Goal: Task Accomplishment & Management: Use online tool/utility

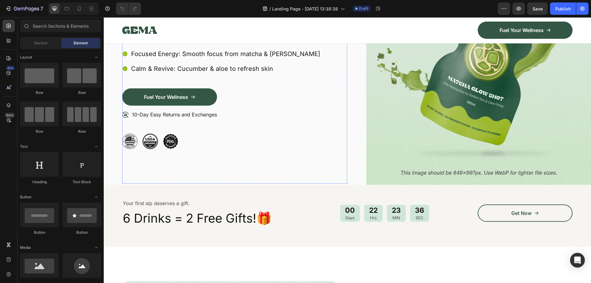
scroll to position [123, 0]
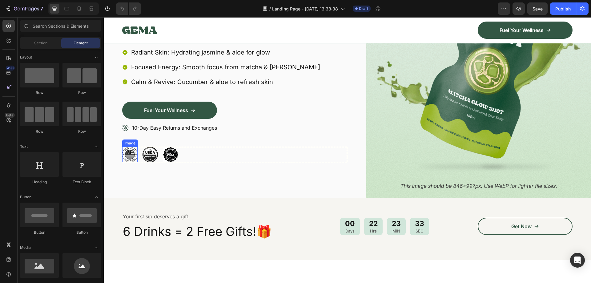
click at [135, 156] on img at bounding box center [129, 154] width 15 height 15
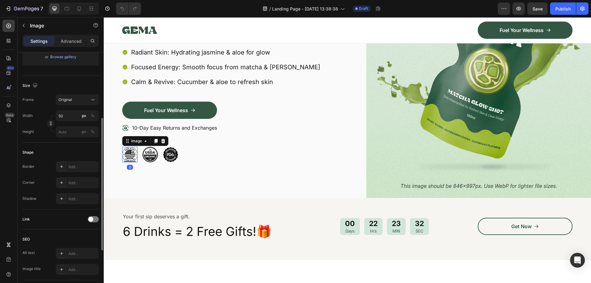
scroll to position [215, 0]
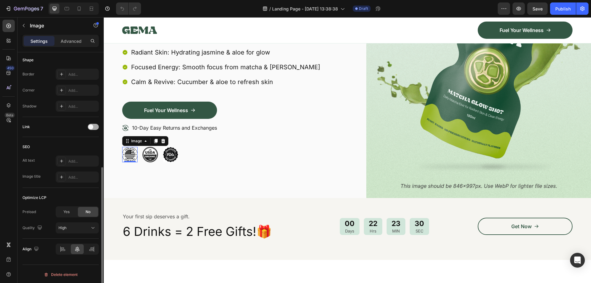
click at [96, 127] on div at bounding box center [93, 127] width 11 height 6
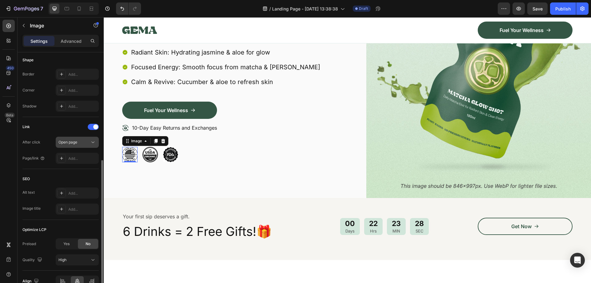
click at [87, 143] on div "Open page" at bounding box center [73, 142] width 31 height 6
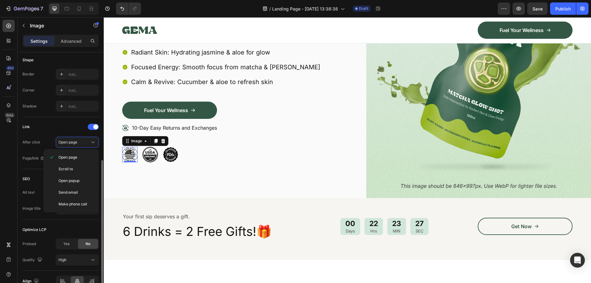
click at [59, 131] on div "Link" at bounding box center [60, 127] width 76 height 10
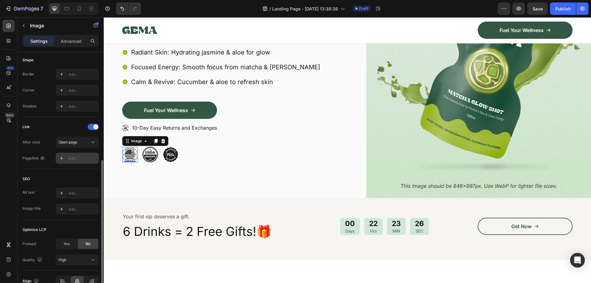
click at [88, 158] on div "Add..." at bounding box center [82, 159] width 29 height 6
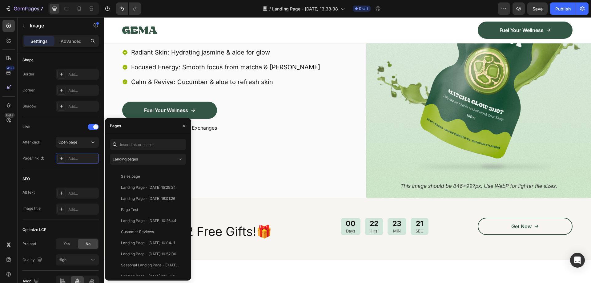
scroll to position [0, 0]
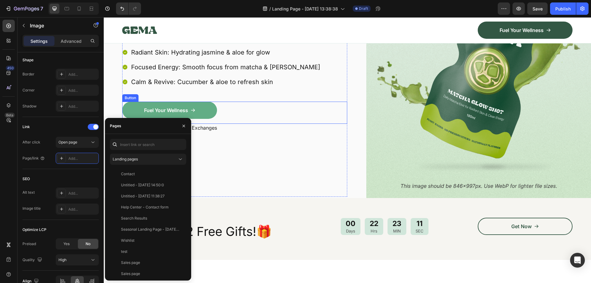
click at [202, 111] on link "Fuel Your Wellness" at bounding box center [169, 110] width 95 height 17
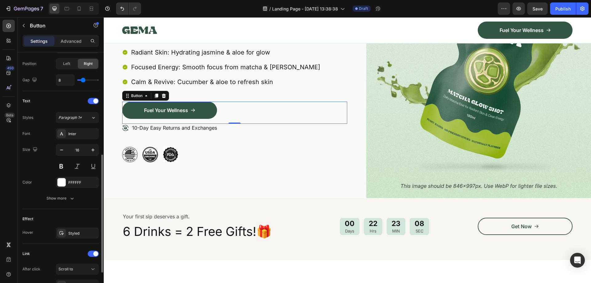
scroll to position [274, 0]
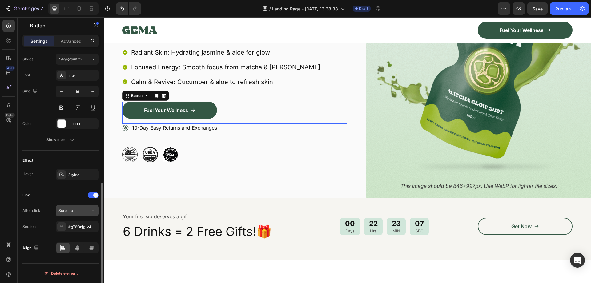
click at [86, 207] on button "Scroll to" at bounding box center [77, 210] width 43 height 11
click at [64, 198] on div "Link" at bounding box center [60, 195] width 76 height 10
click at [84, 229] on div "#g78Onjg1v4" at bounding box center [77, 227] width 18 height 6
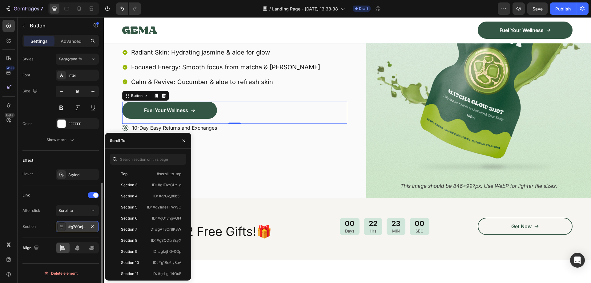
click at [77, 227] on div "#g78Onjg1v4" at bounding box center [77, 227] width 18 height 6
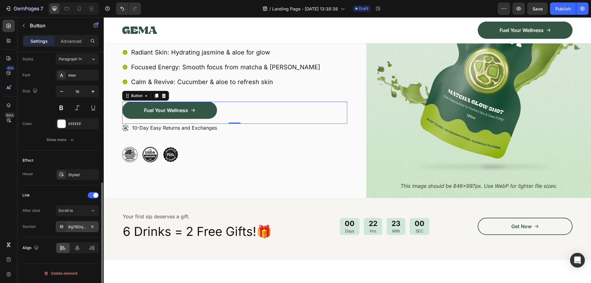
click at [77, 227] on div "#g78Onjg1v4" at bounding box center [77, 227] width 18 height 6
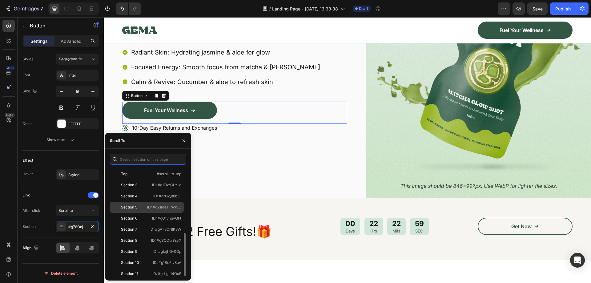
scroll to position [37, 0]
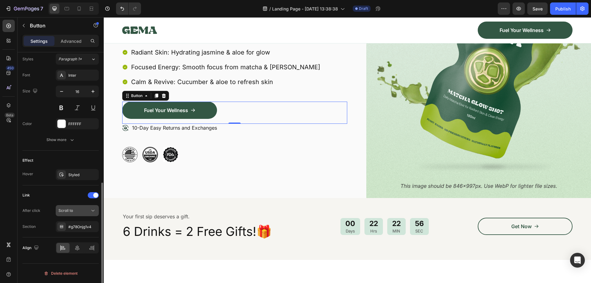
click at [91, 215] on button "Scroll to" at bounding box center [77, 210] width 43 height 11
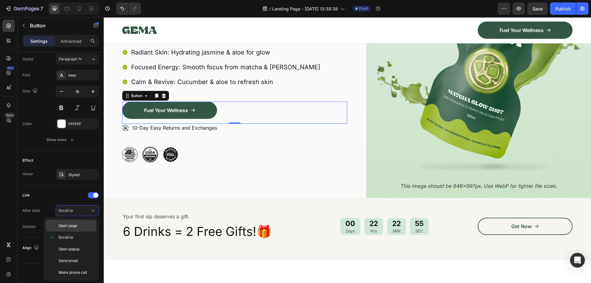
click at [74, 231] on div "Open page" at bounding box center [71, 226] width 50 height 12
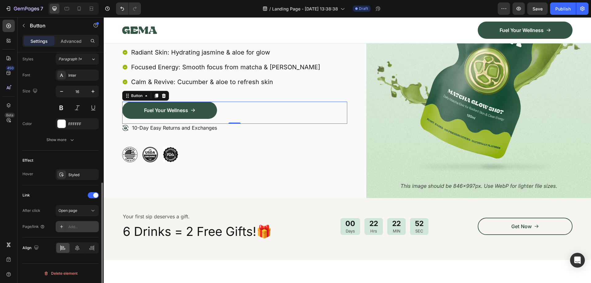
click at [77, 226] on div "Add..." at bounding box center [82, 227] width 29 height 6
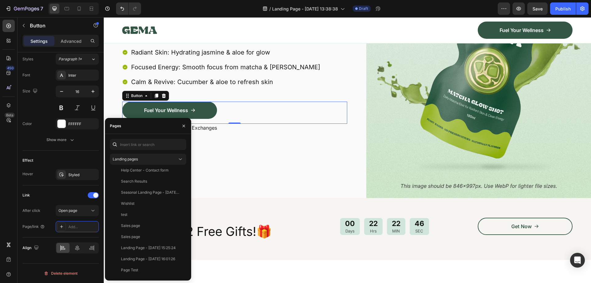
click at [220, 162] on div "Image Image Image Row" at bounding box center [234, 154] width 225 height 15
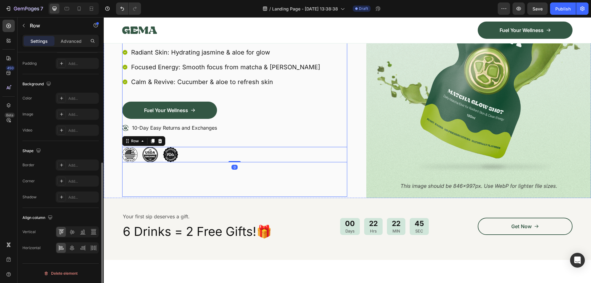
scroll to position [0, 0]
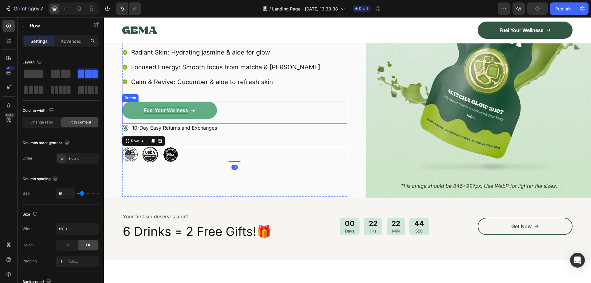
click at [163, 111] on p "Fuel Your Wellness" at bounding box center [166, 110] width 44 height 6
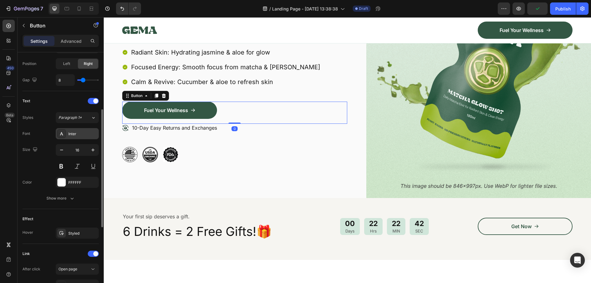
scroll to position [274, 0]
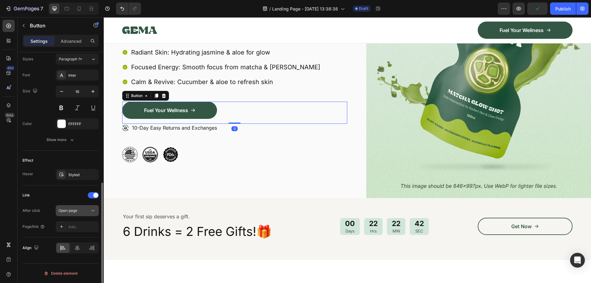
click at [86, 208] on div "Open page" at bounding box center [73, 211] width 31 height 6
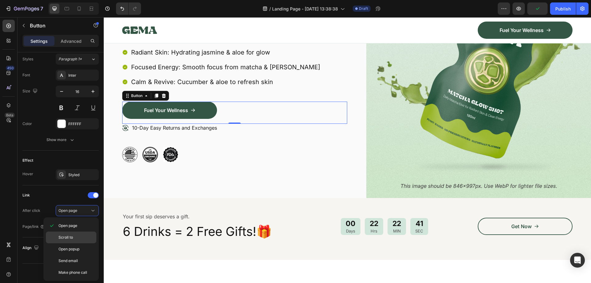
click at [73, 235] on p "Scroll to" at bounding box center [75, 238] width 35 height 6
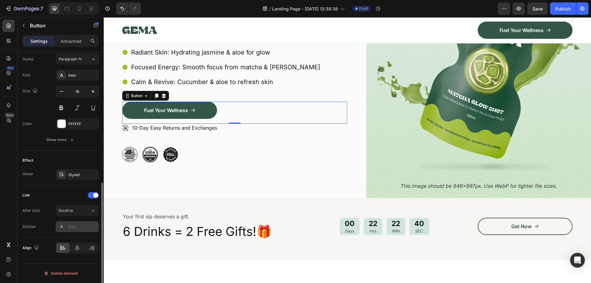
click at [75, 230] on div "Add..." at bounding box center [77, 226] width 43 height 11
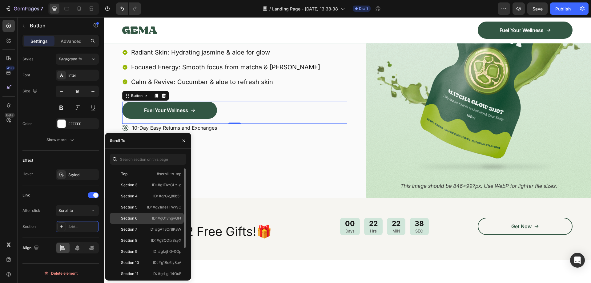
click at [161, 220] on p "ID: #gO1vhgvQFt" at bounding box center [166, 218] width 29 height 6
click at [244, 136] on div "10-Day Easy Returns and Exchanges" at bounding box center [234, 135] width 225 height 23
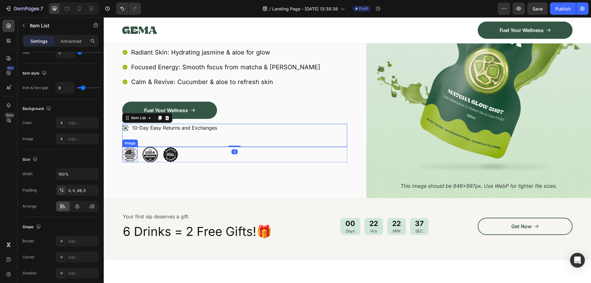
scroll to position [0, 0]
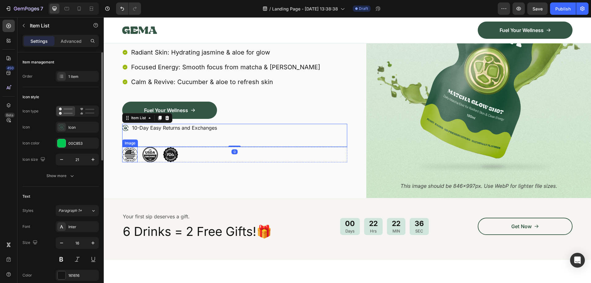
click at [132, 154] on img at bounding box center [129, 154] width 15 height 15
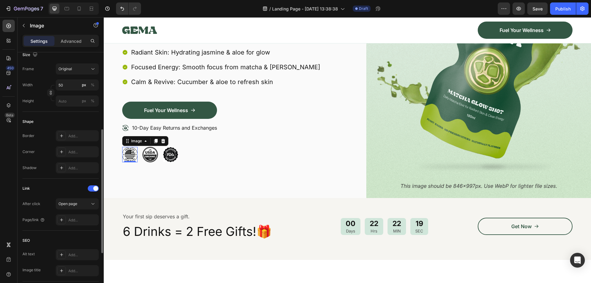
scroll to position [185, 0]
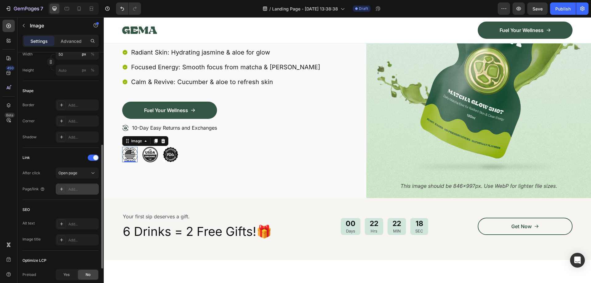
click at [79, 188] on div "Add..." at bounding box center [82, 190] width 29 height 6
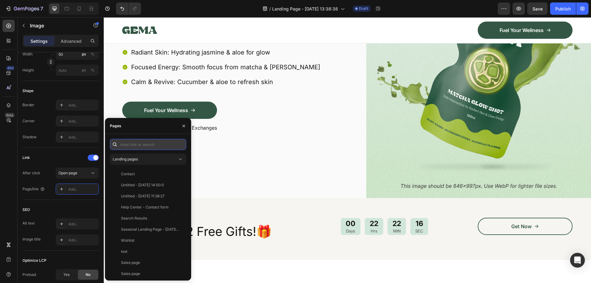
click at [135, 142] on input "text" at bounding box center [148, 144] width 76 height 11
paste input "[URL][DOMAIN_NAME]"
type input "[URL][DOMAIN_NAME]"
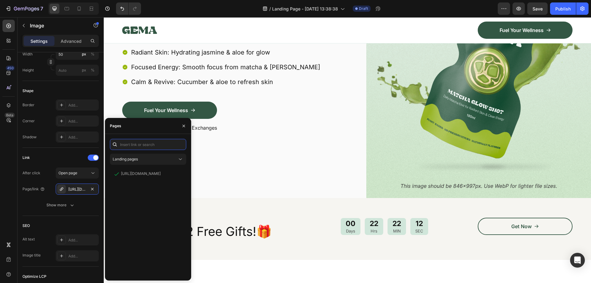
scroll to position [0, 0]
click at [244, 154] on div "Image 0 Image Image Row" at bounding box center [234, 154] width 225 height 15
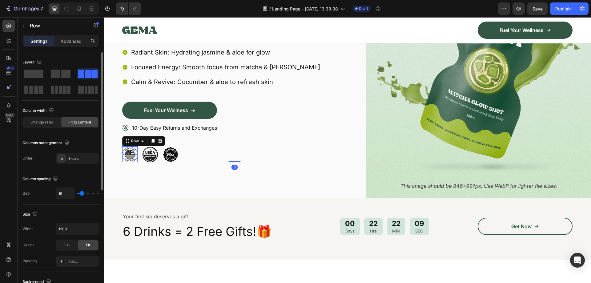
click at [129, 156] on img at bounding box center [129, 154] width 15 height 15
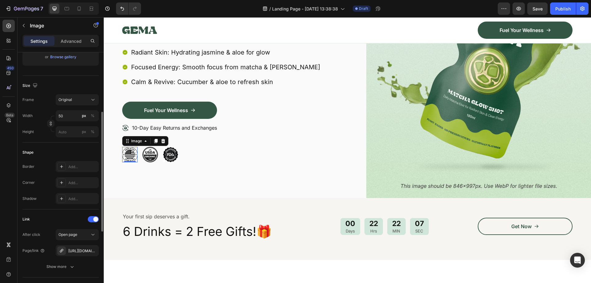
scroll to position [154, 0]
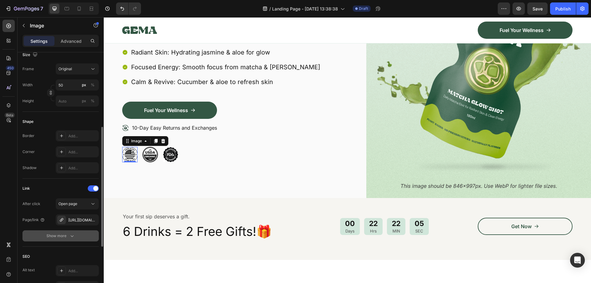
drag, startPoint x: 74, startPoint y: 230, endPoint x: 74, endPoint y: 237, distance: 6.8
click at [74, 233] on div "After click Open page Page/link [URL][DOMAIN_NAME] Show more" at bounding box center [60, 219] width 76 height 43
click at [74, 237] on icon "button" at bounding box center [72, 236] width 6 height 6
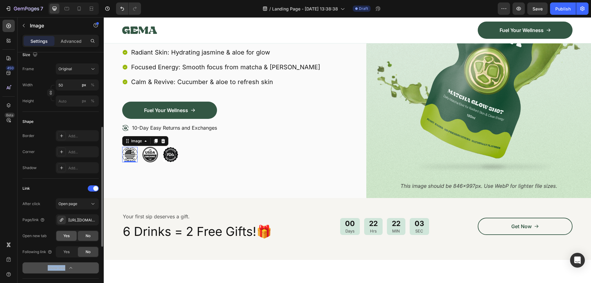
click at [62, 234] on div "Yes" at bounding box center [66, 236] width 20 height 10
click at [560, 10] on div "Publish" at bounding box center [562, 9] width 15 height 6
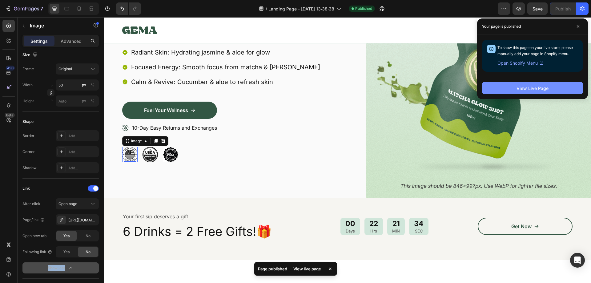
click at [524, 90] on div "View Live Page" at bounding box center [533, 88] width 32 height 6
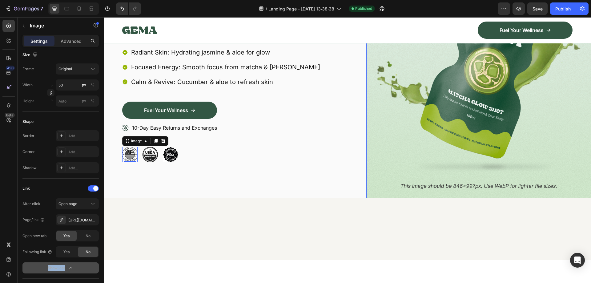
scroll to position [0, 0]
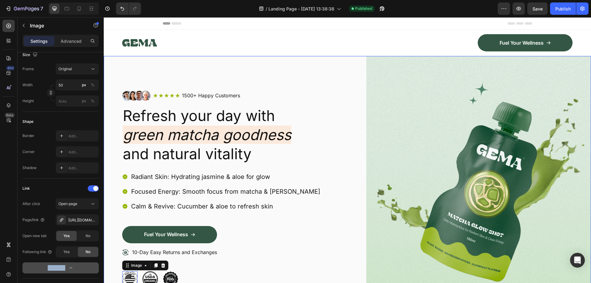
click at [119, 60] on div "Image Icon Icon Icon Icon Icon Icon List 1500+ Happy Customers Text Block Row R…" at bounding box center [347, 188] width 487 height 265
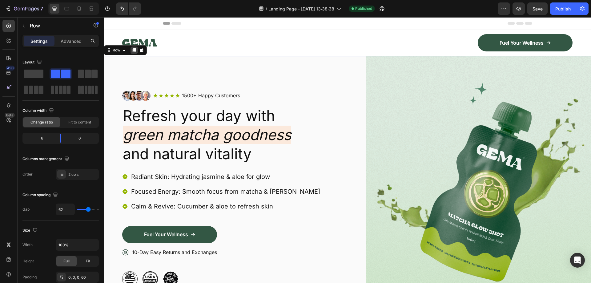
click at [135, 50] on icon at bounding box center [134, 50] width 3 height 4
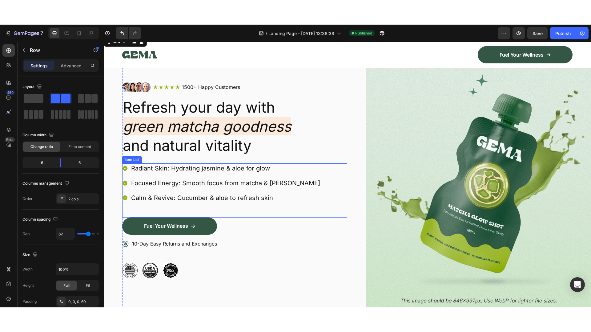
scroll to position [313, 0]
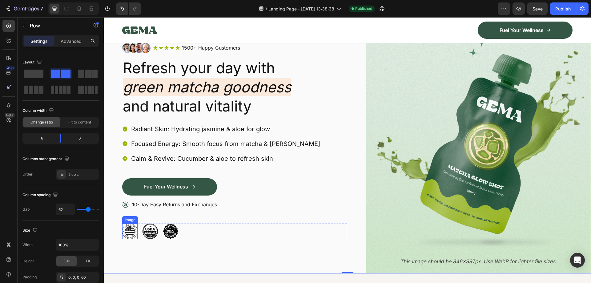
click at [127, 230] on img at bounding box center [129, 230] width 15 height 15
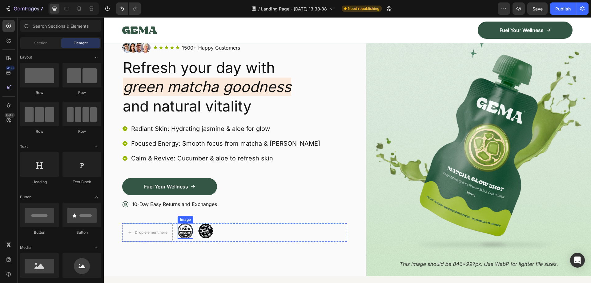
click at [184, 232] on img at bounding box center [185, 230] width 15 height 15
click at [248, 230] on div "Drop element here Drop element here Image Row" at bounding box center [234, 232] width 225 height 18
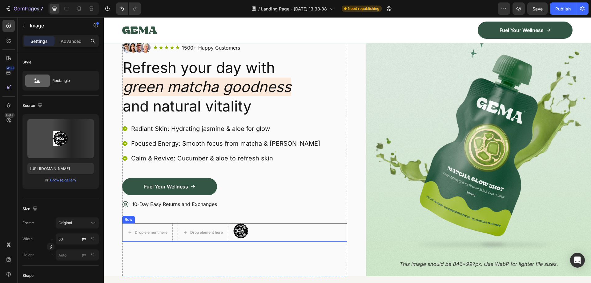
click at [244, 231] on img at bounding box center [240, 230] width 15 height 15
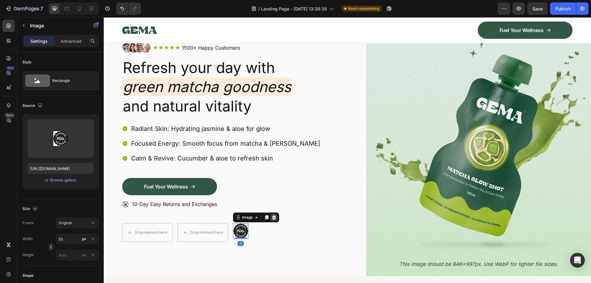
click at [273, 216] on icon at bounding box center [274, 217] width 4 height 4
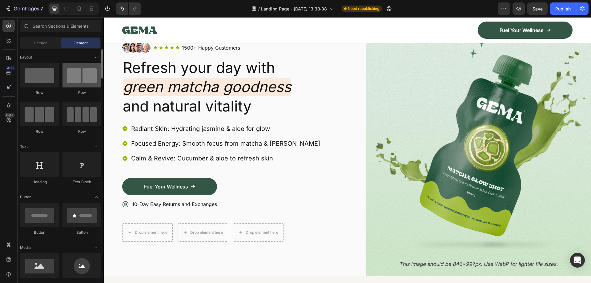
click at [88, 83] on div at bounding box center [81, 75] width 39 height 25
click at [175, 231] on div "Drop element here Drop element here Drop element here Row" at bounding box center [234, 232] width 225 height 18
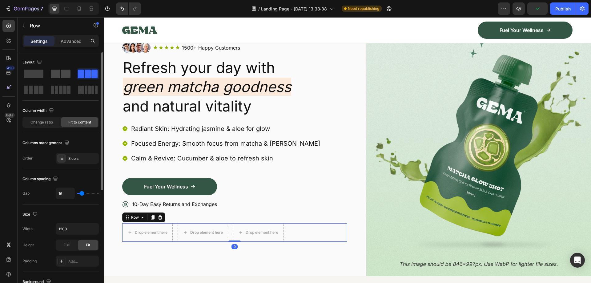
click at [58, 76] on span at bounding box center [56, 74] width 10 height 9
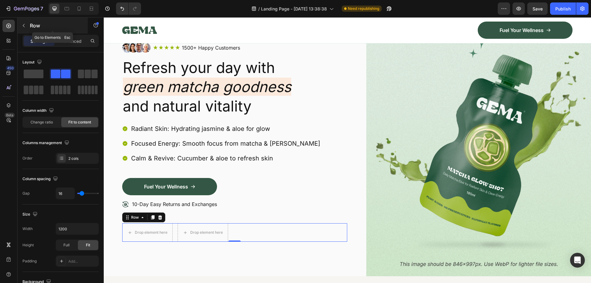
click at [19, 23] on button "button" at bounding box center [24, 26] width 10 height 10
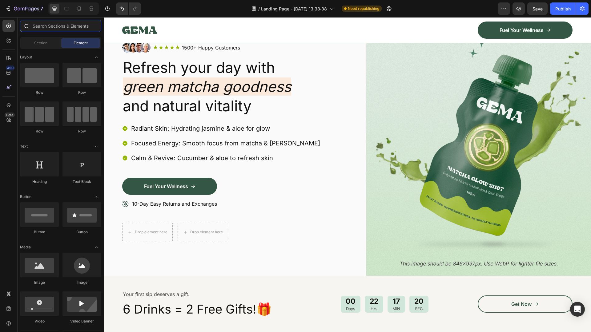
click at [58, 27] on input "text" at bounding box center [60, 26] width 81 height 12
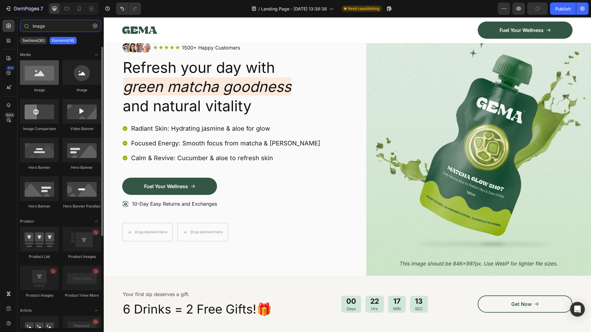
type input "image"
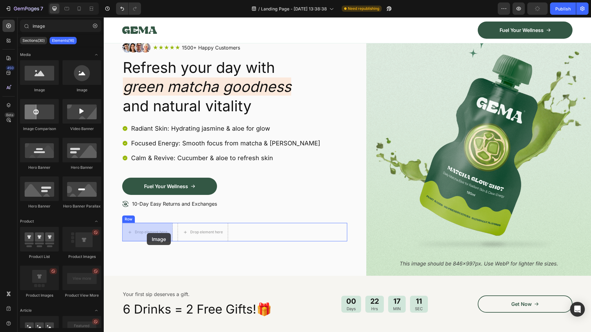
drag, startPoint x: 150, startPoint y: 95, endPoint x: 147, endPoint y: 233, distance: 138.2
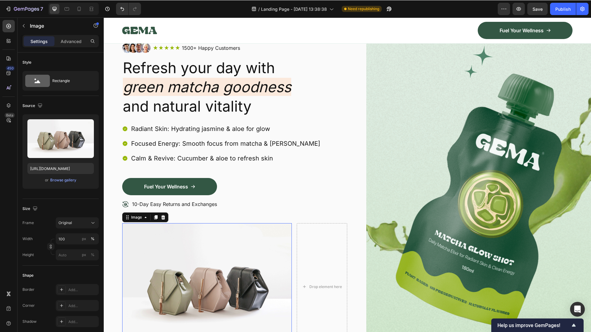
scroll to position [405, 0]
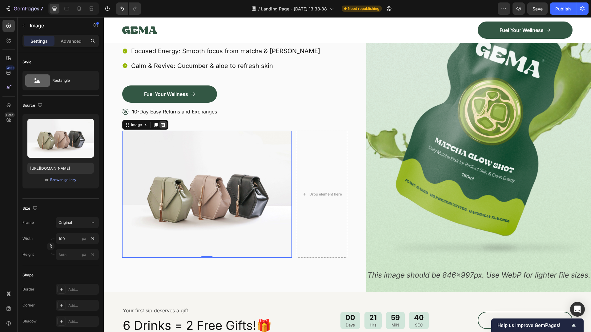
click at [162, 124] on icon at bounding box center [163, 125] width 4 height 4
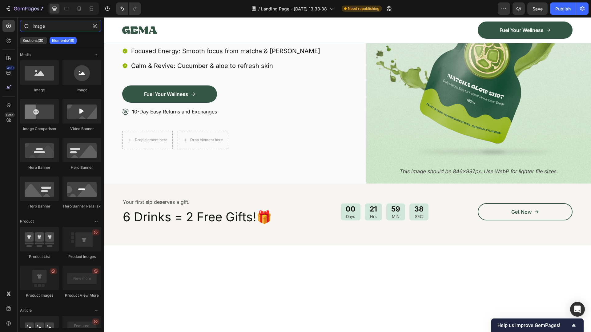
click at [54, 27] on input "image" at bounding box center [60, 26] width 81 height 12
click at [92, 24] on button "button" at bounding box center [95, 26] width 10 height 10
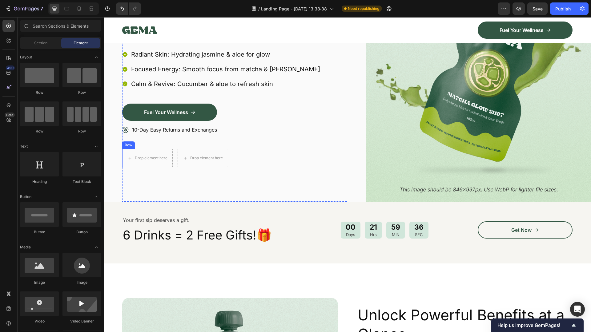
scroll to position [313, 0]
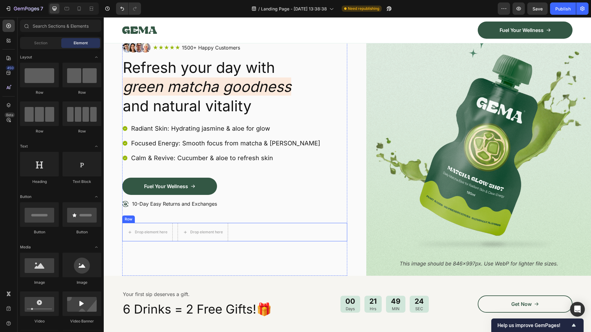
click at [175, 226] on div "Drop element here Drop element here Row" at bounding box center [234, 232] width 225 height 18
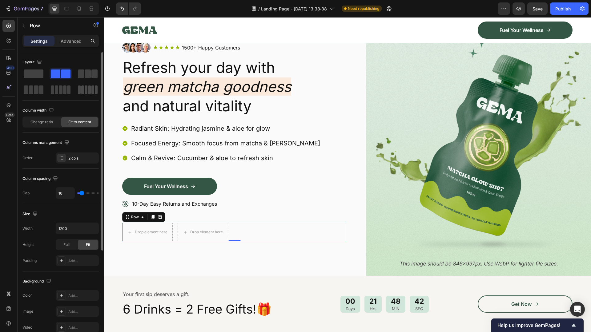
click at [88, 90] on div at bounding box center [88, 90] width 20 height 9
click at [58, 72] on span at bounding box center [56, 74] width 10 height 9
click at [34, 73] on span at bounding box center [34, 74] width 20 height 9
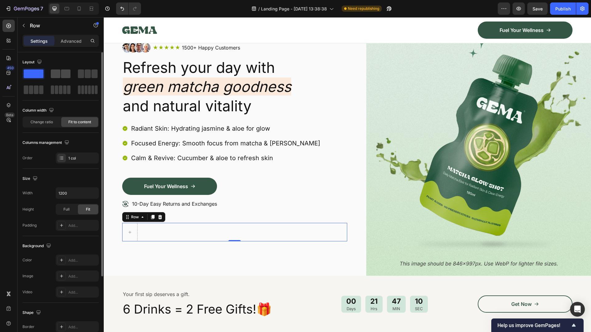
click at [63, 73] on span at bounding box center [66, 74] width 10 height 9
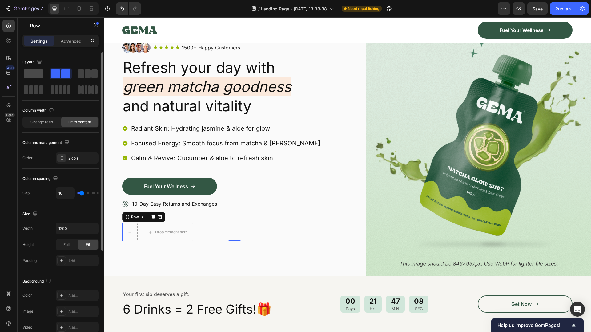
click at [42, 76] on span at bounding box center [34, 74] width 20 height 9
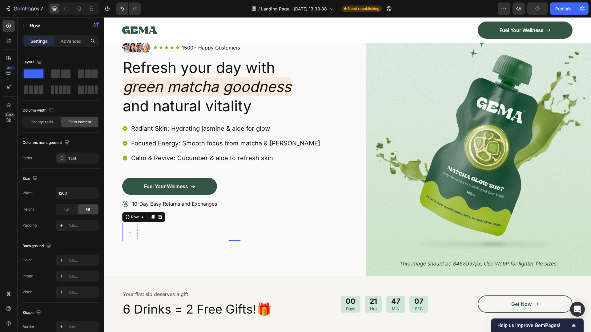
click at [164, 216] on div "Row" at bounding box center [143, 217] width 43 height 10
click at [162, 216] on icon at bounding box center [160, 217] width 5 height 5
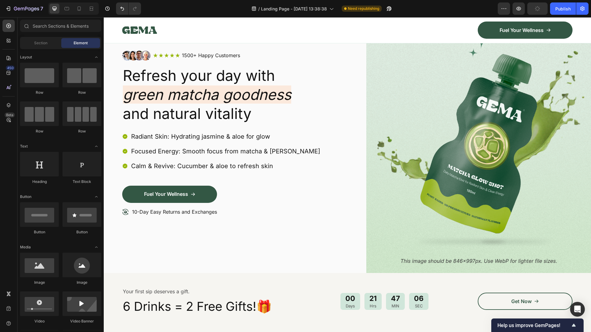
scroll to position [319, 0]
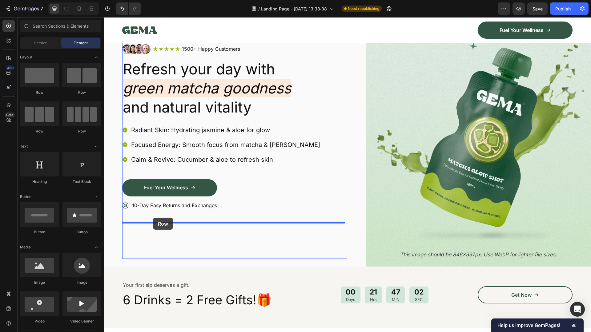
drag, startPoint x: 181, startPoint y: 94, endPoint x: 153, endPoint y: 218, distance: 126.8
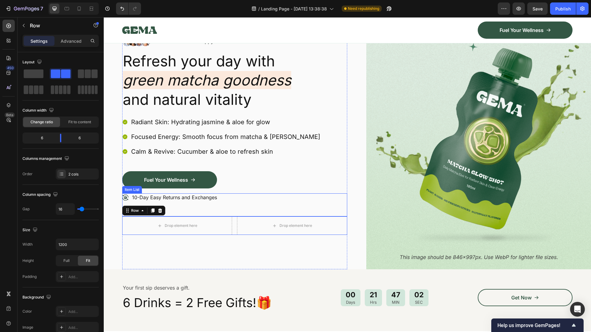
scroll to position [313, 0]
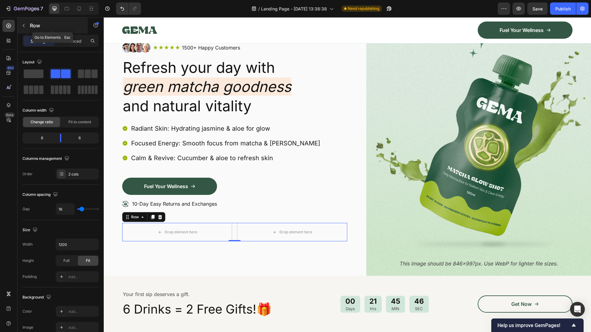
click at [22, 25] on icon "button" at bounding box center [23, 25] width 5 height 5
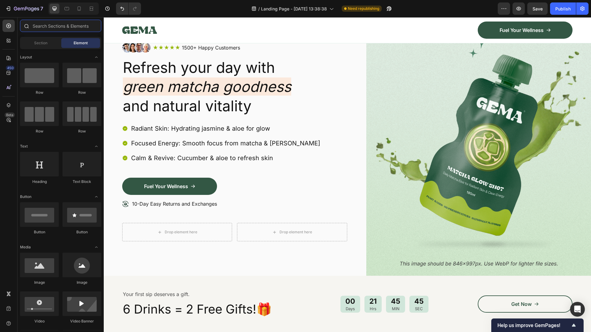
click at [35, 26] on input "text" at bounding box center [60, 26] width 81 height 12
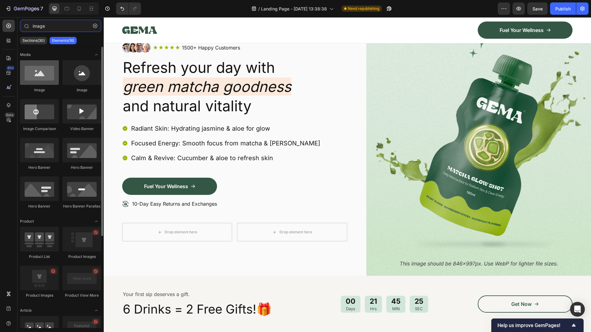
type input "image"
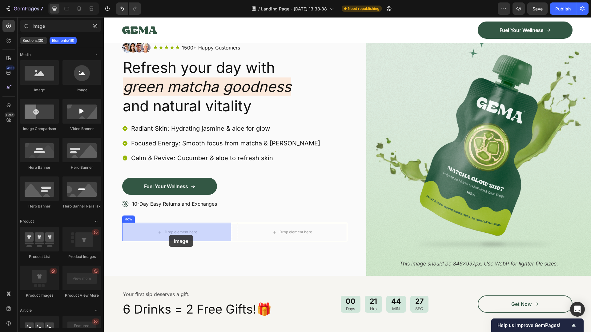
drag, startPoint x: 163, startPoint y: 233, endPoint x: 168, endPoint y: 235, distance: 5.7
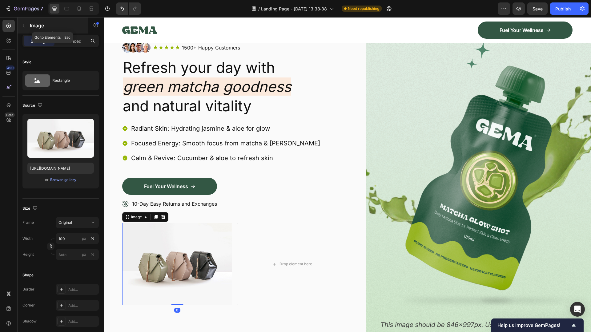
click at [25, 23] on icon "button" at bounding box center [23, 25] width 5 height 5
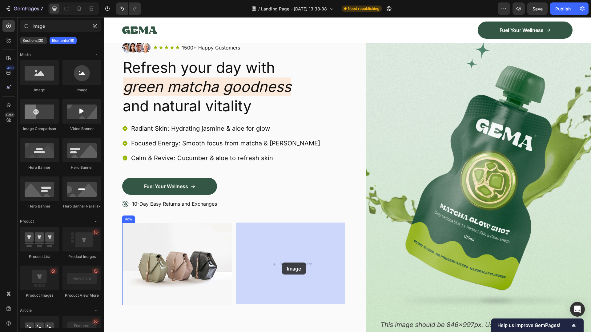
drag, startPoint x: 243, startPoint y: 141, endPoint x: 282, endPoint y: 260, distance: 124.9
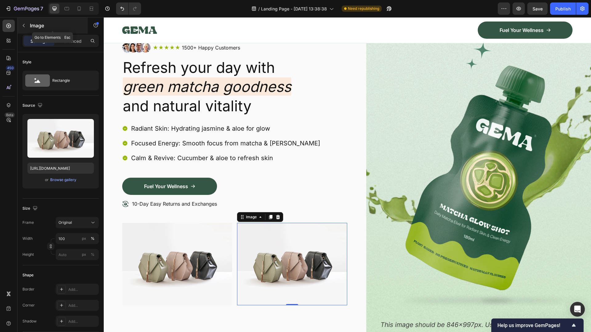
click at [23, 25] on icon "button" at bounding box center [23, 25] width 5 height 5
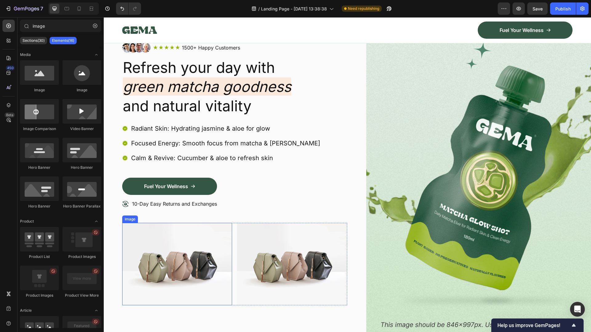
click at [182, 255] on img at bounding box center [177, 264] width 110 height 83
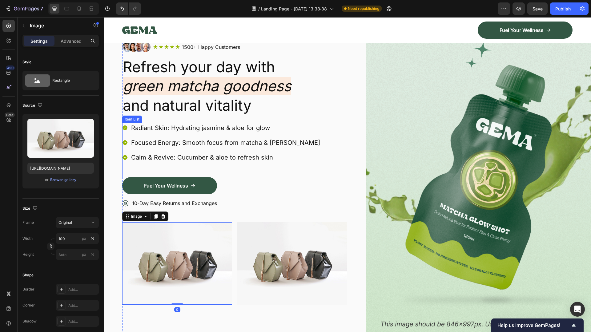
scroll to position [344, 0]
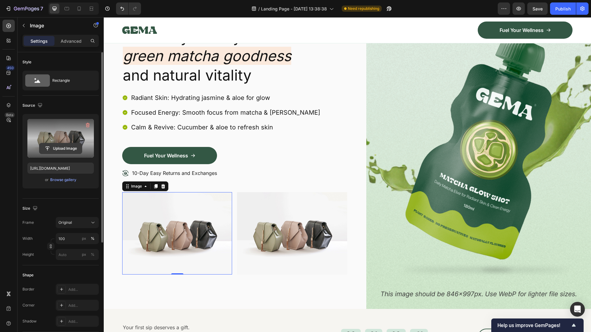
click at [60, 150] on input "file" at bounding box center [60, 148] width 42 height 10
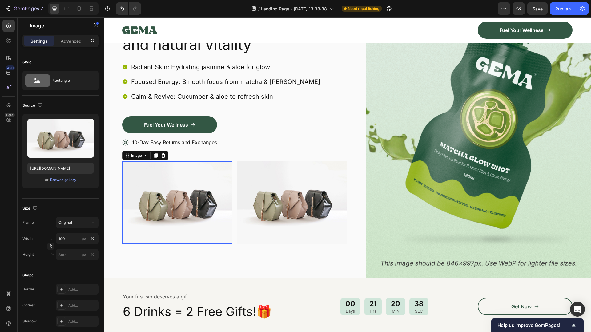
scroll to position [405, 0]
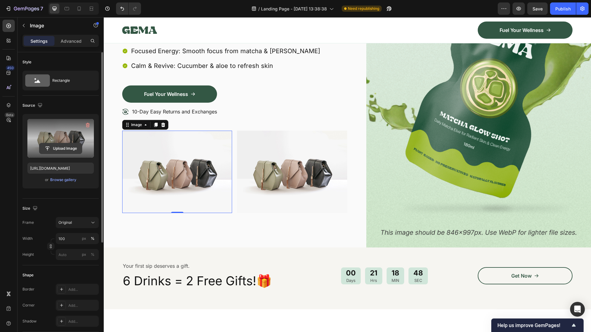
click at [68, 149] on input "file" at bounding box center [60, 148] width 42 height 10
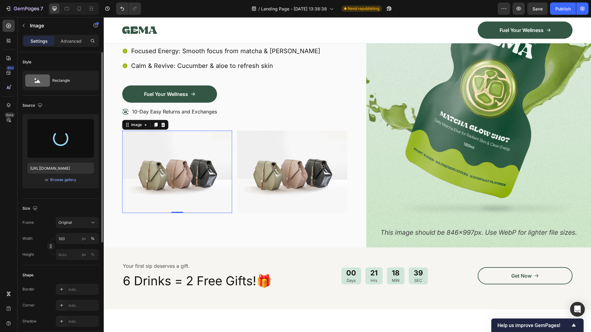
type input "[URL][DOMAIN_NAME]"
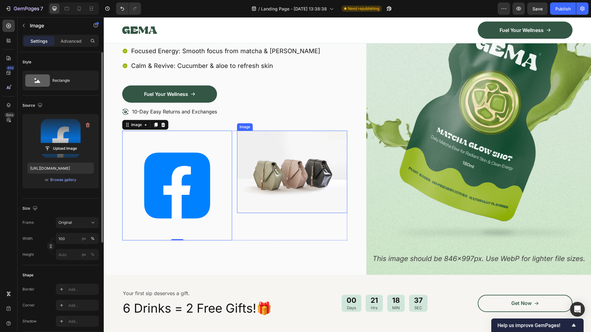
click at [296, 173] on img at bounding box center [292, 172] width 110 height 83
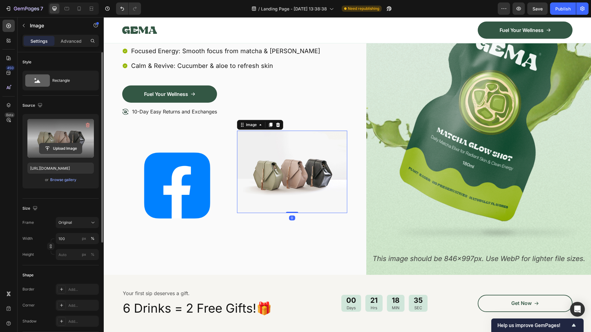
click at [63, 151] on input "file" at bounding box center [60, 148] width 42 height 10
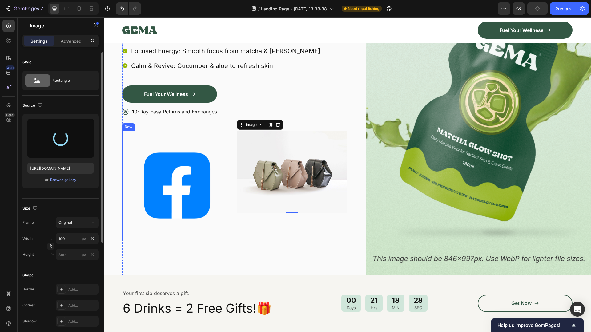
type input "[URL][DOMAIN_NAME]"
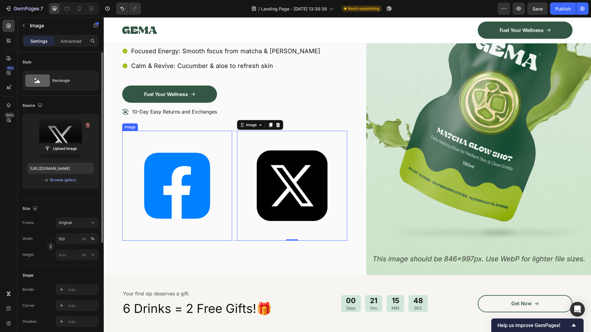
click at [143, 152] on img at bounding box center [177, 186] width 110 height 110
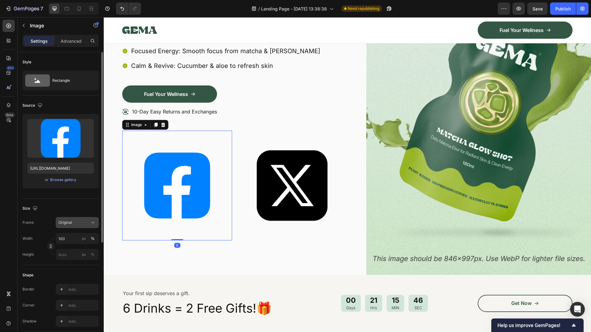
click at [95, 224] on icon at bounding box center [93, 223] width 6 height 6
click at [77, 283] on div "Custom" at bounding box center [76, 284] width 36 height 6
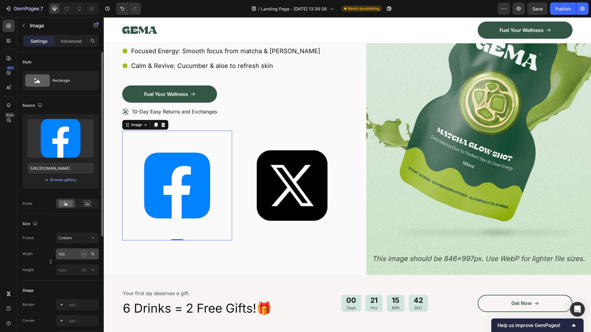
click at [84, 255] on div "px" at bounding box center [84, 255] width 4 height 6
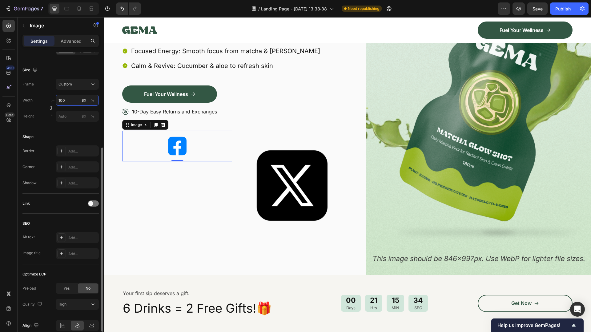
scroll to position [183, 0]
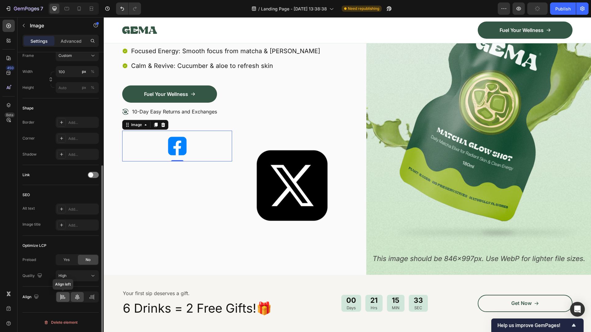
click at [63, 283] on icon at bounding box center [62, 297] width 3 height 2
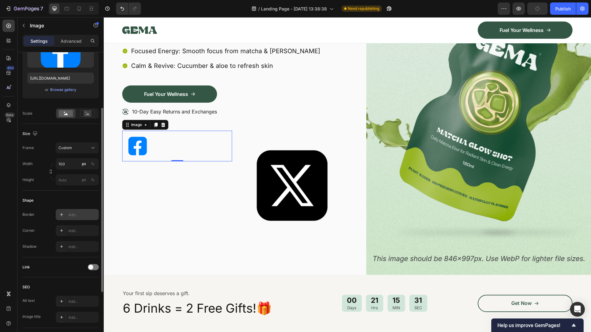
scroll to position [0, 0]
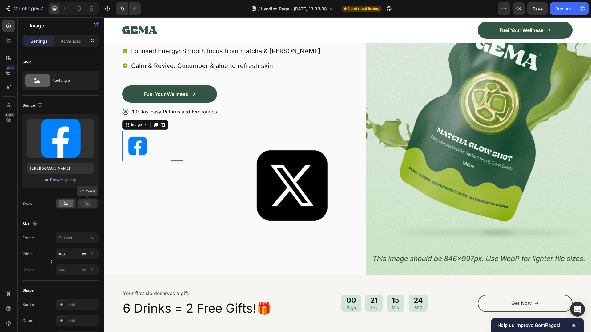
click at [92, 203] on icon at bounding box center [87, 203] width 14 height 7
click at [66, 203] on icon at bounding box center [66, 204] width 4 height 2
click at [91, 79] on icon at bounding box center [93, 81] width 6 height 6
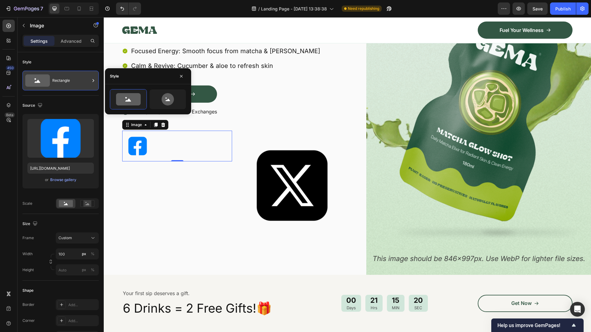
click at [91, 79] on icon at bounding box center [93, 81] width 6 height 6
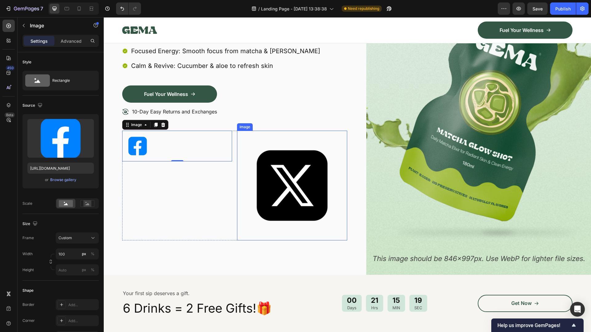
click at [273, 170] on img at bounding box center [292, 186] width 110 height 110
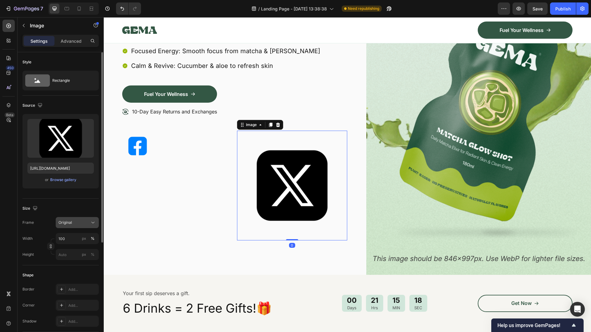
click at [84, 222] on div "Original" at bounding box center [73, 223] width 30 height 6
click at [68, 283] on span "Custom" at bounding box center [65, 284] width 14 height 6
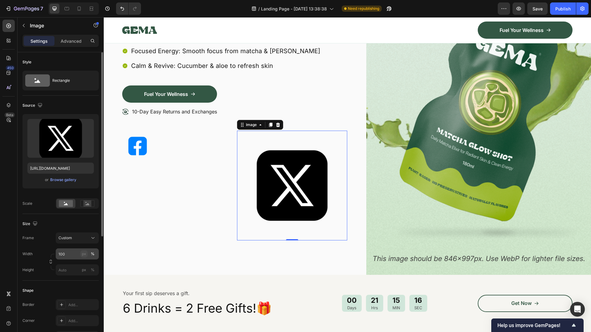
click at [85, 255] on div "px" at bounding box center [84, 255] width 4 height 6
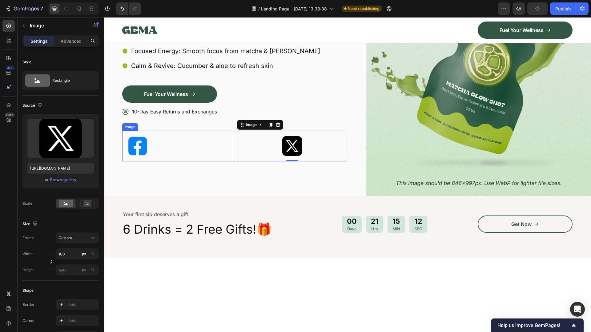
click at [192, 147] on div at bounding box center [177, 146] width 110 height 31
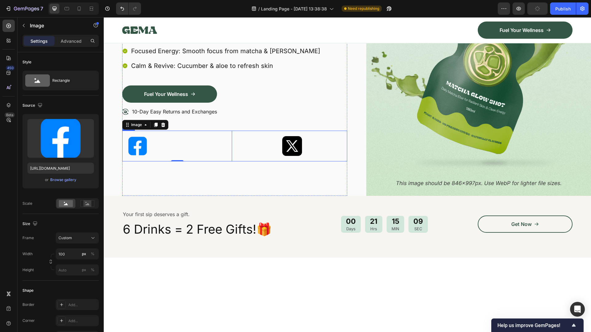
click at [234, 141] on div "Image 0 Image Row" at bounding box center [234, 146] width 225 height 31
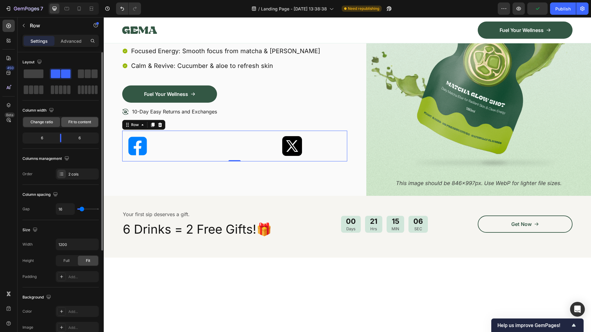
click at [78, 121] on span "Fit to content" at bounding box center [79, 122] width 23 height 6
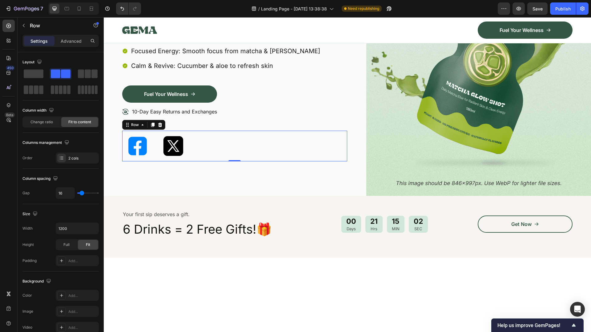
type input "2"
type input "0"
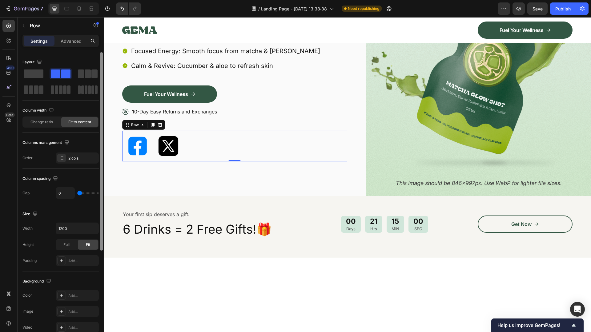
drag, startPoint x: 81, startPoint y: 194, endPoint x: 100, endPoint y: 169, distance: 31.4
type input "0"
click at [77, 194] on input "range" at bounding box center [88, 193] width 22 height 1
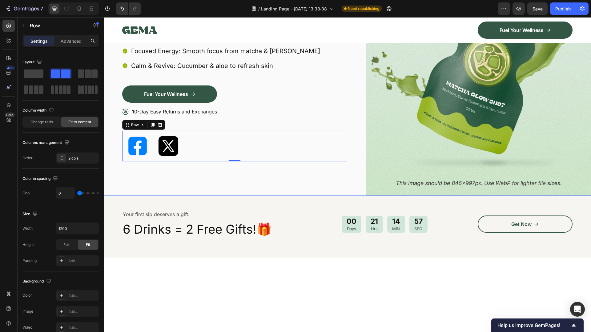
click at [139, 147] on img at bounding box center [137, 146] width 31 height 31
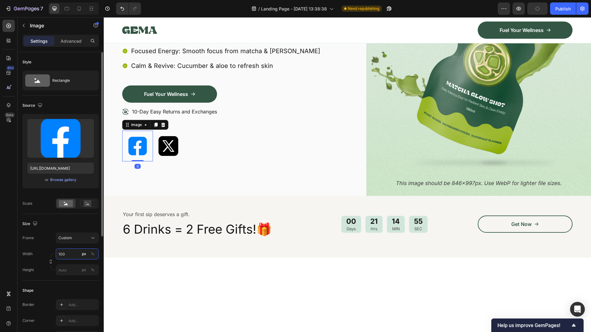
click at [76, 256] on input "100" at bounding box center [77, 254] width 43 height 11
type input "50"
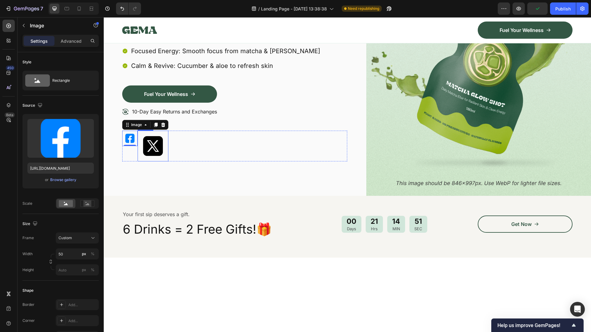
click at [156, 147] on img at bounding box center [153, 146] width 31 height 31
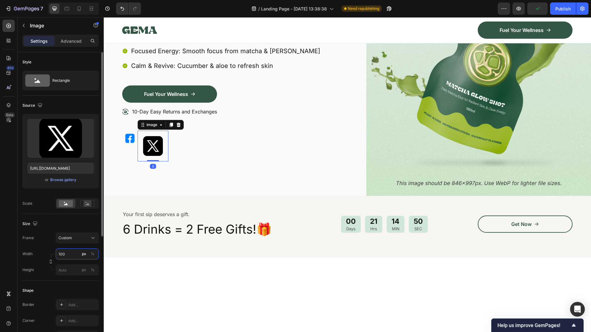
click at [67, 254] on input "100" at bounding box center [77, 254] width 43 height 11
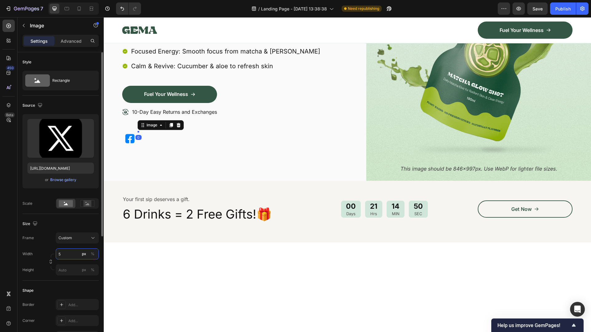
type input "50"
click at [189, 158] on div "Image Icon Icon Icon Icon Icon Icon List 1500+ Happy Customers Text Block Row R…" at bounding box center [234, 48] width 225 height 265
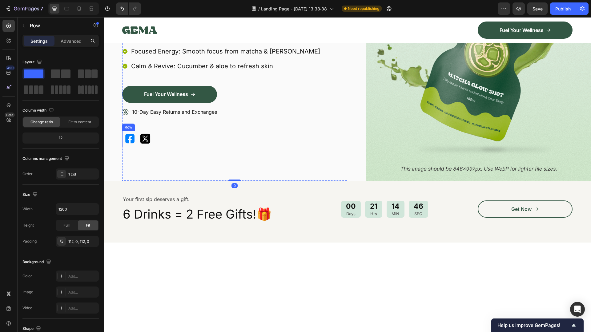
click at [154, 138] on div "Image Image Row" at bounding box center [234, 138] width 225 height 15
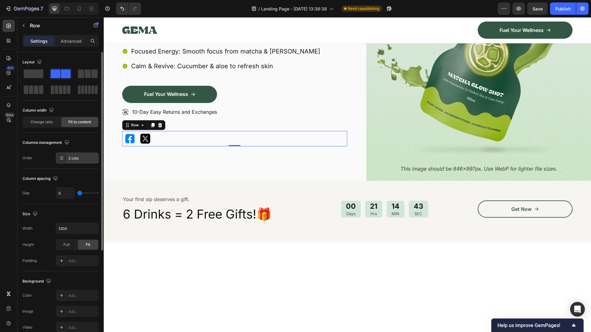
click at [62, 158] on icon at bounding box center [62, 158] width 2 height 0
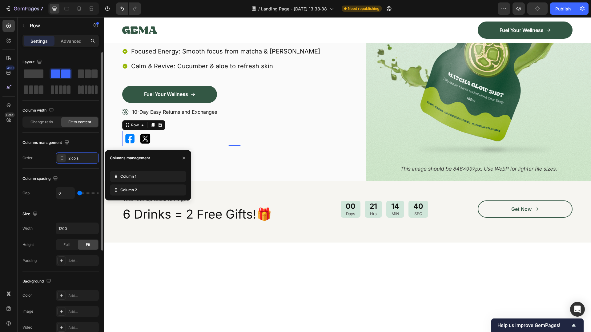
click at [73, 139] on div "Columns management" at bounding box center [60, 143] width 76 height 10
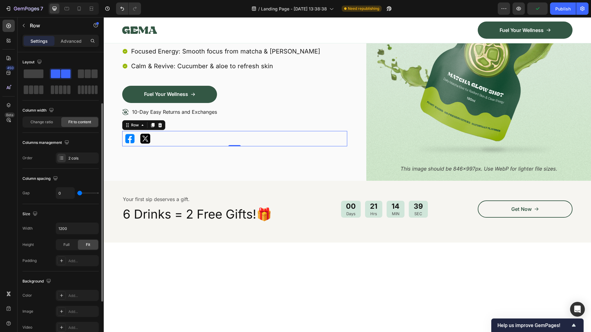
scroll to position [31, 0]
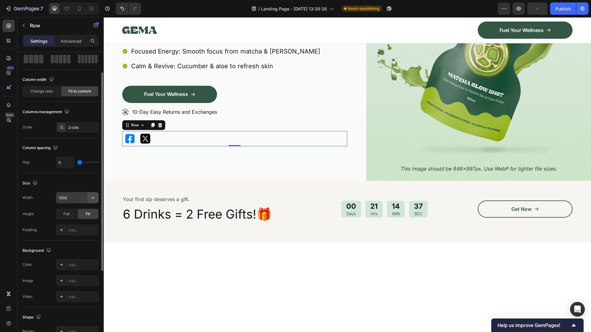
click at [87, 197] on button "button" at bounding box center [92, 197] width 11 height 11
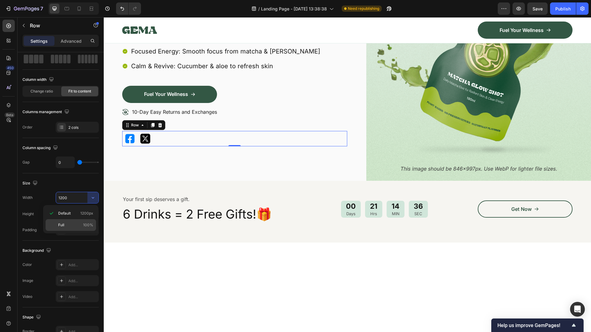
click at [66, 224] on p "Full 100%" at bounding box center [75, 226] width 35 height 6
type input "100%"
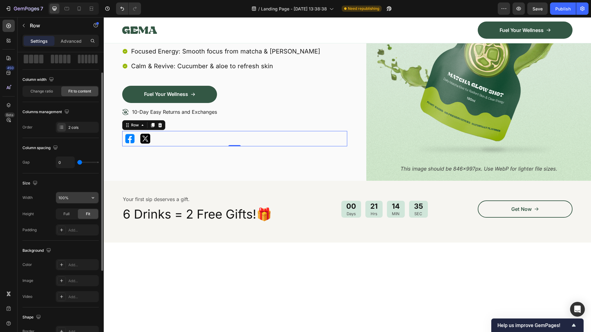
click at [85, 196] on input "100%" at bounding box center [77, 197] width 42 height 11
click at [65, 213] on span "Full" at bounding box center [66, 214] width 6 height 6
click at [72, 199] on input "100%" at bounding box center [77, 197] width 42 height 11
click at [81, 176] on div "Size Width 100% Height Full Fit Padding Add..." at bounding box center [60, 207] width 76 height 67
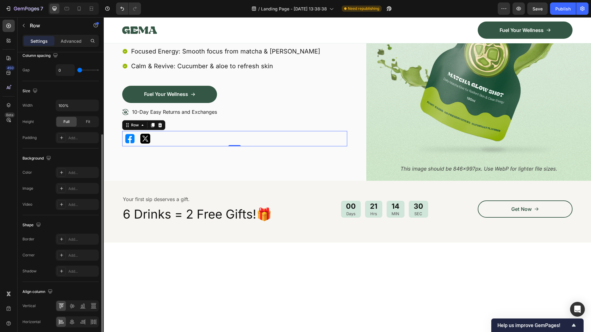
scroll to position [148, 0]
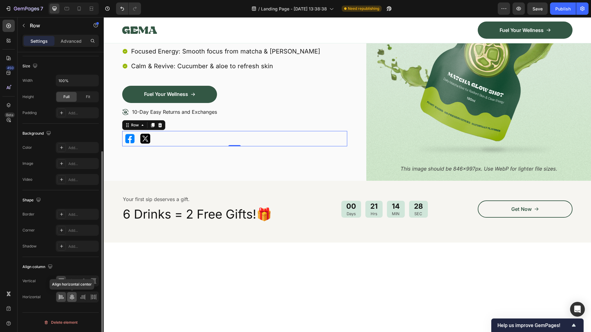
click at [70, 283] on icon at bounding box center [72, 297] width 6 height 6
click at [63, 283] on icon at bounding box center [61, 297] width 6 height 6
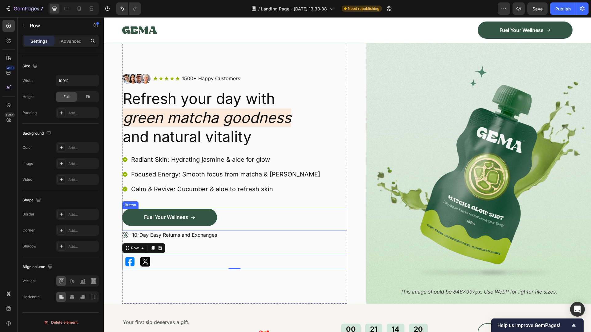
scroll to position [313, 0]
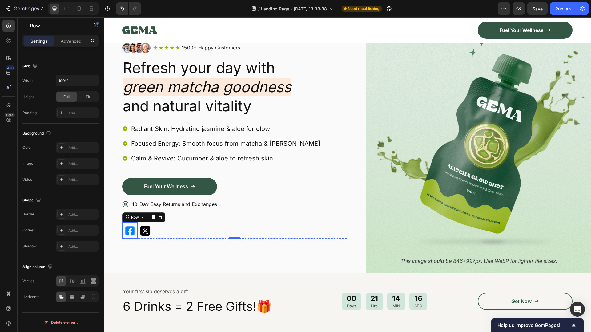
click at [130, 233] on img at bounding box center [129, 230] width 15 height 15
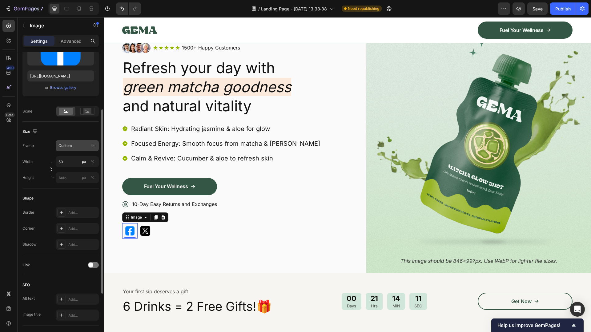
scroll to position [62, 0]
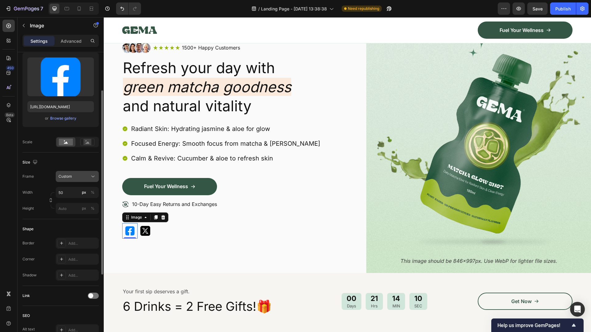
click at [90, 175] on icon at bounding box center [93, 177] width 6 height 6
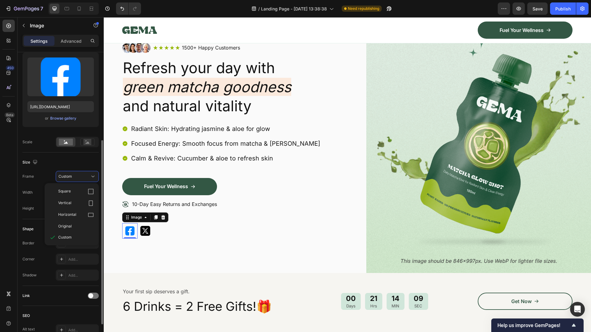
scroll to position [92, 0]
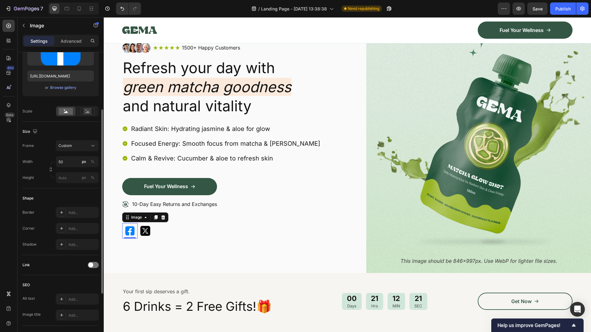
click at [70, 134] on div "Size" at bounding box center [60, 132] width 76 height 10
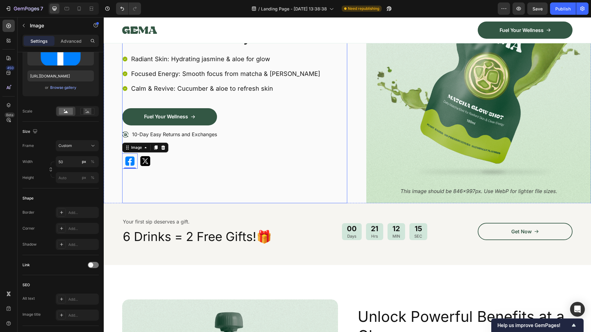
scroll to position [374, 0]
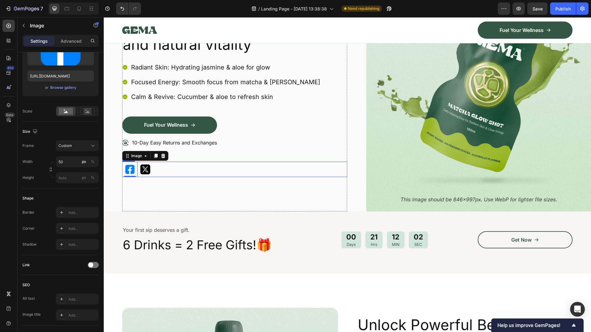
click at [159, 168] on div "Image 0 Image Row" at bounding box center [234, 169] width 225 height 15
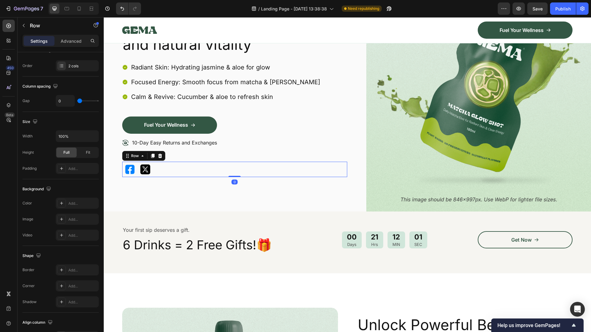
scroll to position [0, 0]
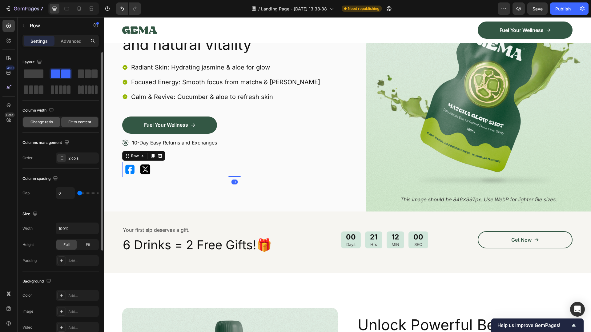
drag, startPoint x: 43, startPoint y: 121, endPoint x: 19, endPoint y: 136, distance: 29.0
click at [43, 121] on span "Change ratio" at bounding box center [41, 122] width 22 height 6
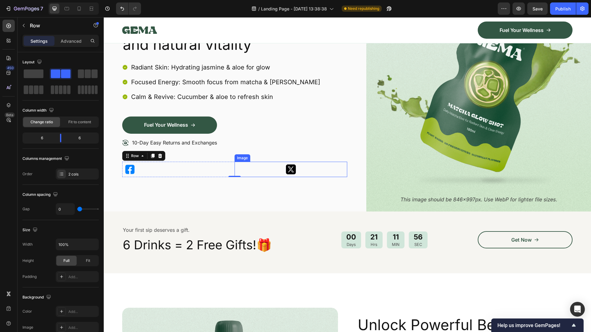
click at [262, 173] on div at bounding box center [291, 169] width 112 height 15
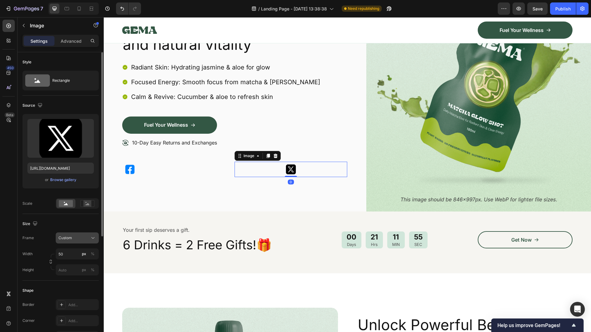
click at [88, 240] on div "Custom" at bounding box center [73, 238] width 30 height 6
click at [77, 283] on div "Original" at bounding box center [76, 288] width 36 height 6
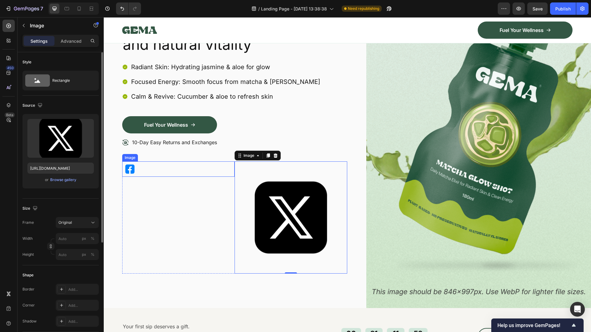
click at [140, 171] on div at bounding box center [178, 169] width 112 height 15
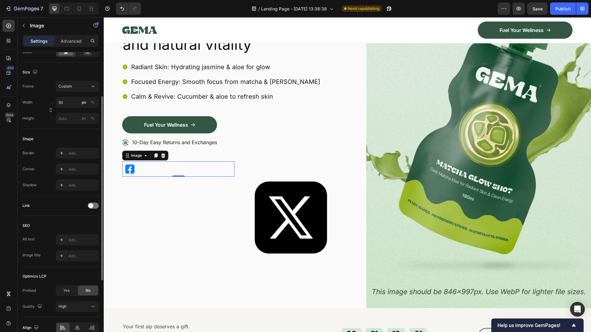
scroll to position [121, 0]
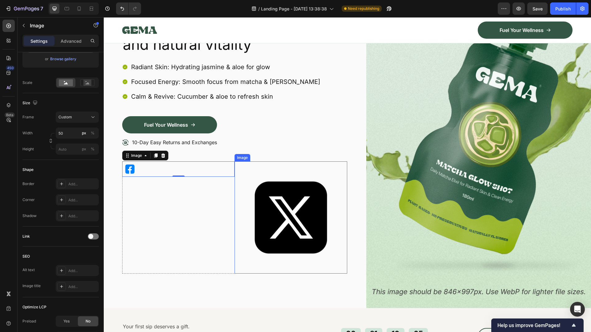
click at [286, 208] on img at bounding box center [291, 218] width 112 height 112
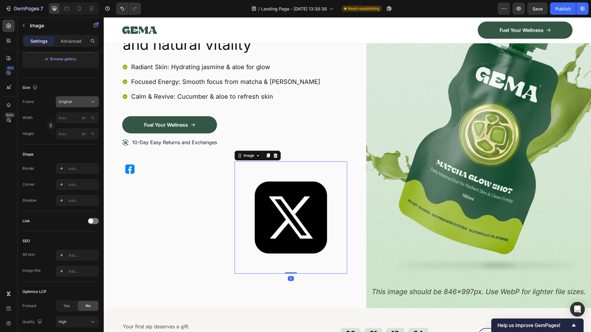
click at [77, 103] on div "Original" at bounding box center [73, 102] width 30 height 6
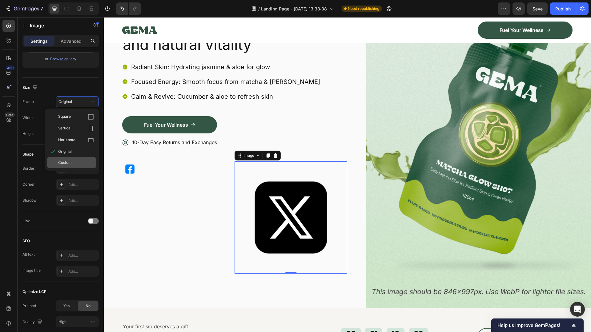
click at [72, 166] on div "Custom" at bounding box center [71, 162] width 49 height 11
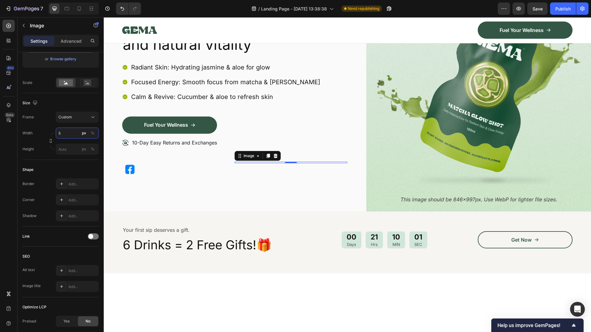
type input "50"
click at [233, 169] on div at bounding box center [178, 169] width 112 height 15
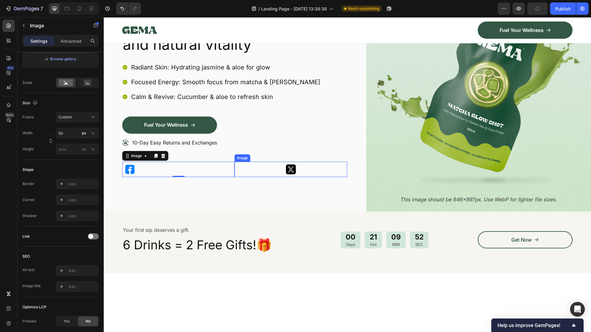
click at [235, 170] on div at bounding box center [291, 169] width 112 height 15
click at [226, 169] on div at bounding box center [178, 169] width 112 height 15
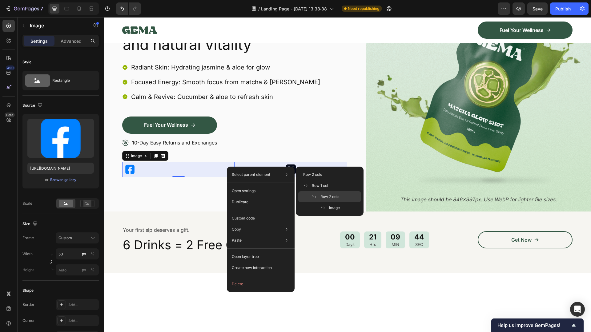
click at [344, 194] on div "Row 2 cols" at bounding box center [329, 196] width 63 height 11
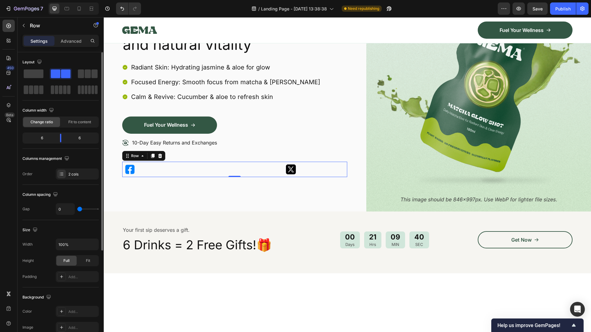
type input "2"
type input "22"
type input "24"
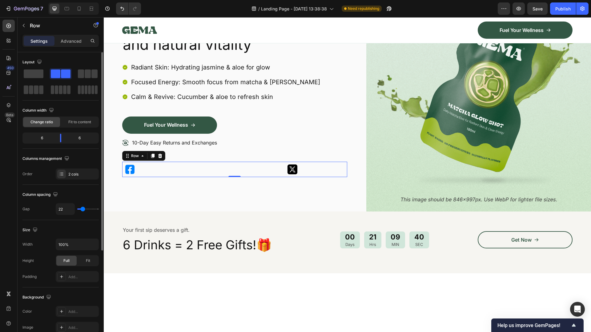
type input "24"
type input "36"
type input "38"
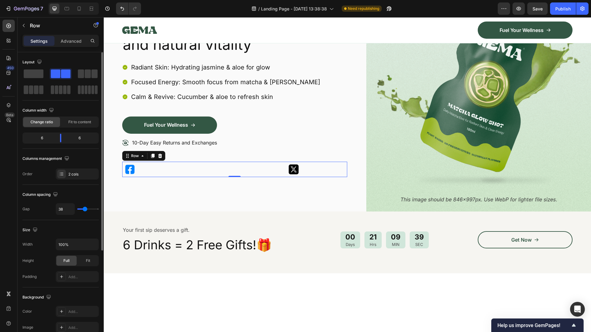
type input "40"
type input "0"
drag, startPoint x: 79, startPoint y: 210, endPoint x: 74, endPoint y: 210, distance: 5.2
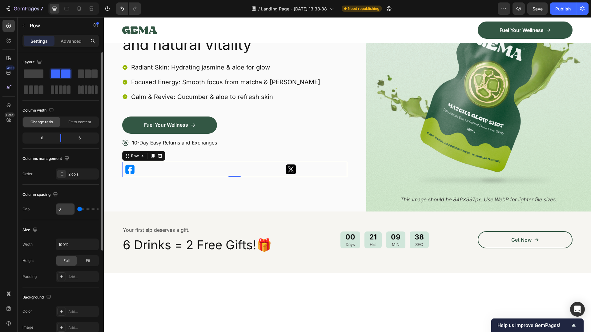
click at [77, 210] on input "range" at bounding box center [88, 209] width 22 height 1
click at [76, 123] on span "Fit to content" at bounding box center [79, 122] width 23 height 6
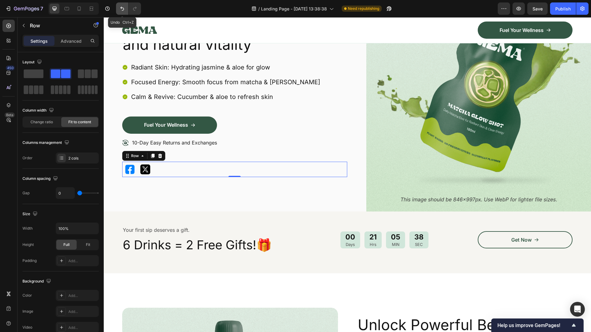
click at [120, 10] on icon "Undo/Redo" at bounding box center [122, 9] width 6 height 6
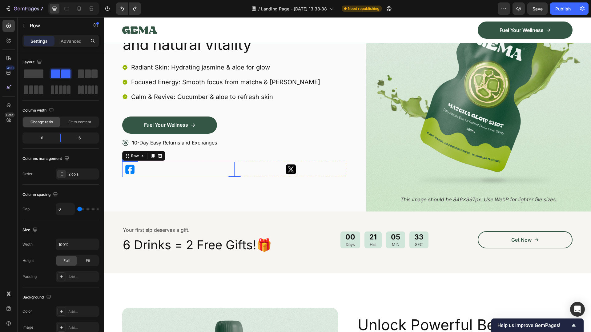
click at [161, 170] on div at bounding box center [178, 169] width 112 height 15
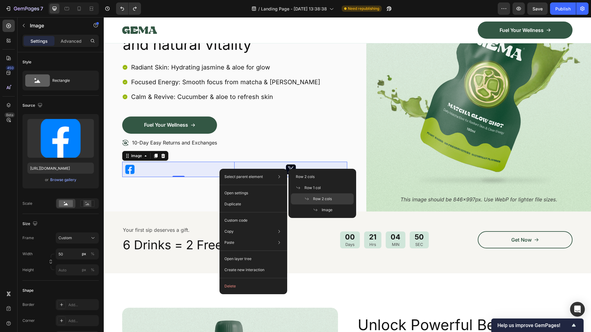
click at [324, 196] on span "Row 2 cols" at bounding box center [322, 199] width 19 height 6
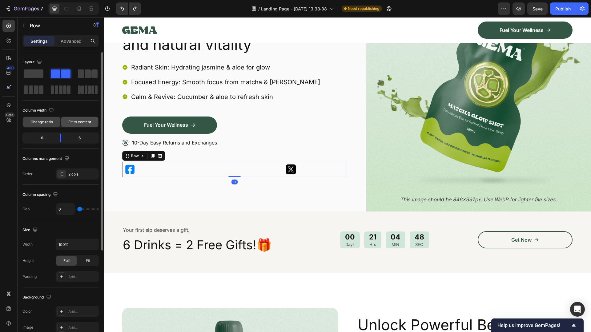
click at [77, 123] on span "Fit to content" at bounding box center [79, 122] width 23 height 6
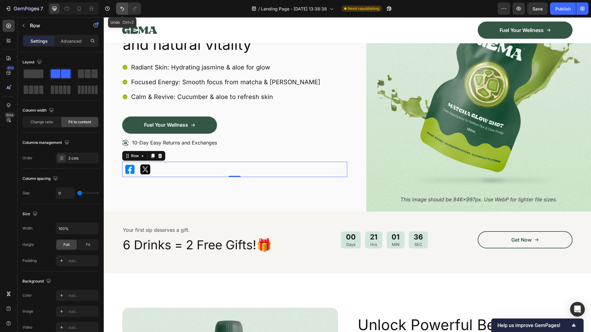
click at [121, 8] on icon "Undo/Redo" at bounding box center [122, 9] width 6 height 6
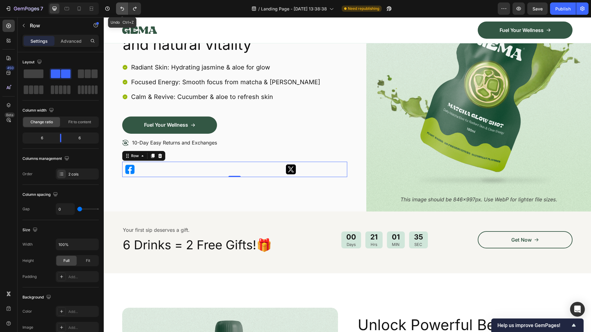
click at [121, 8] on icon "Undo/Redo" at bounding box center [122, 9] width 6 height 6
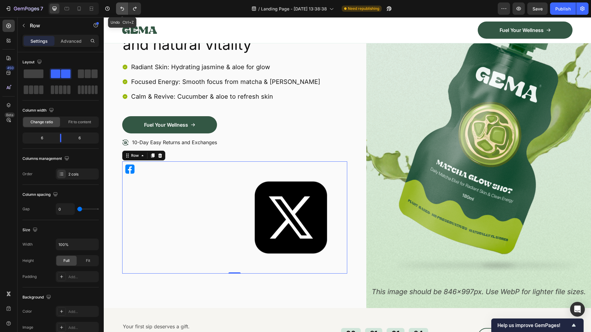
click at [121, 8] on icon "Undo/Redo" at bounding box center [122, 9] width 6 height 6
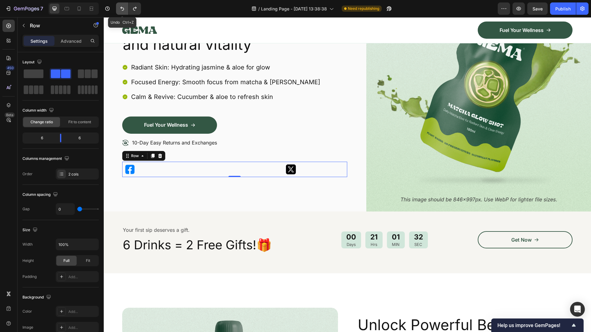
click at [121, 8] on icon "Undo/Redo" at bounding box center [122, 9] width 6 height 6
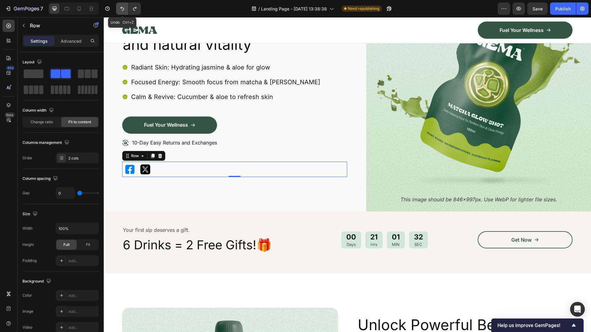
click at [121, 8] on icon "Undo/Redo" at bounding box center [122, 9] width 6 height 6
type input "1200"
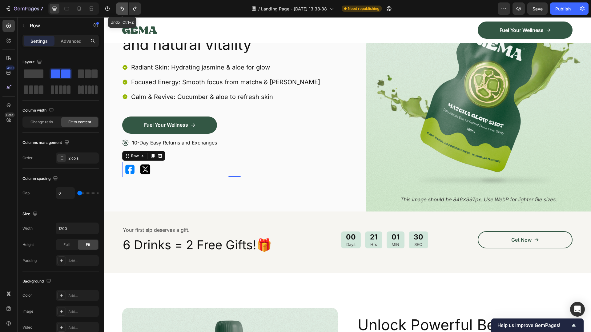
click at [121, 8] on icon "Undo/Redo" at bounding box center [122, 9] width 6 height 6
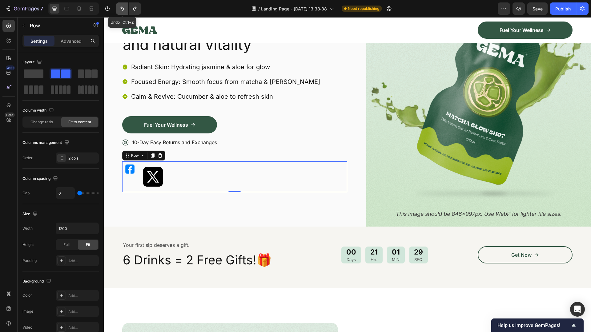
click at [121, 8] on icon "Undo/Redo" at bounding box center [122, 9] width 6 height 6
type input "16"
click at [121, 8] on icon "Undo/Redo" at bounding box center [122, 9] width 6 height 6
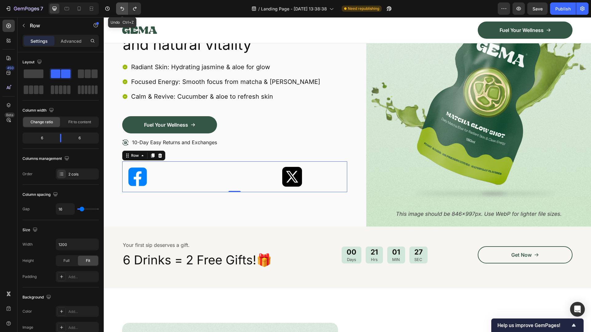
click at [121, 8] on icon "Undo/Redo" at bounding box center [122, 9] width 6 height 6
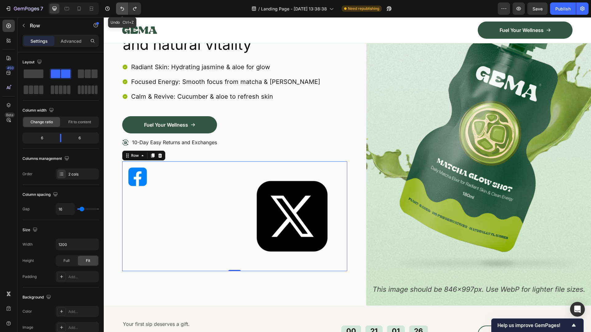
click at [121, 8] on icon "Undo/Redo" at bounding box center [122, 9] width 6 height 6
click at [150, 180] on img at bounding box center [137, 177] width 31 height 31
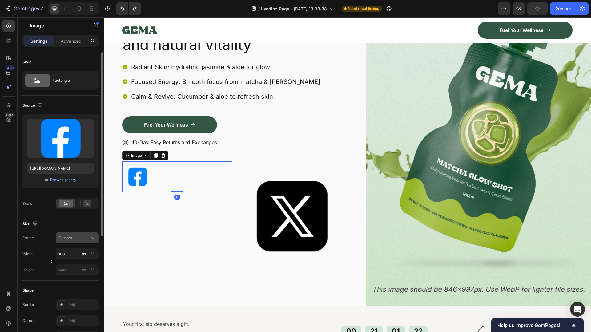
click at [84, 238] on div "Custom" at bounding box center [73, 238] width 30 height 6
click at [75, 283] on div "Original" at bounding box center [76, 288] width 36 height 6
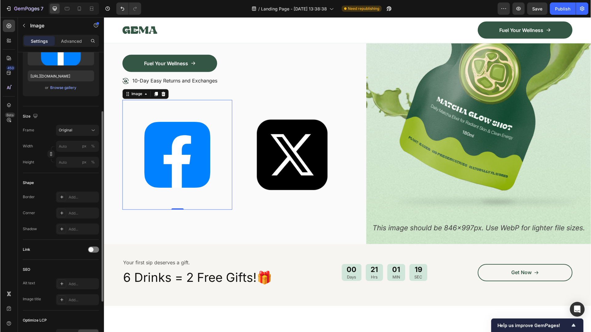
scroll to position [154, 0]
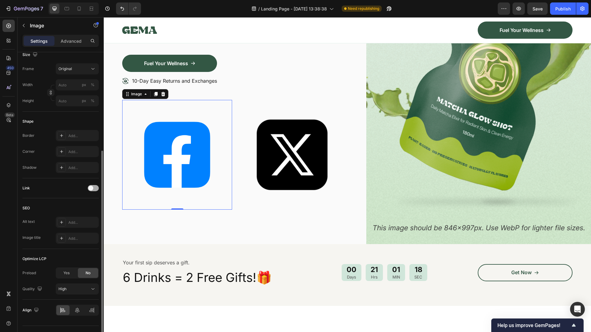
click at [94, 187] on div at bounding box center [93, 188] width 11 height 6
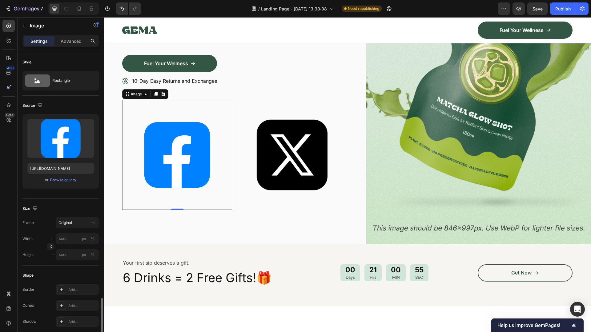
scroll to position [436, 0]
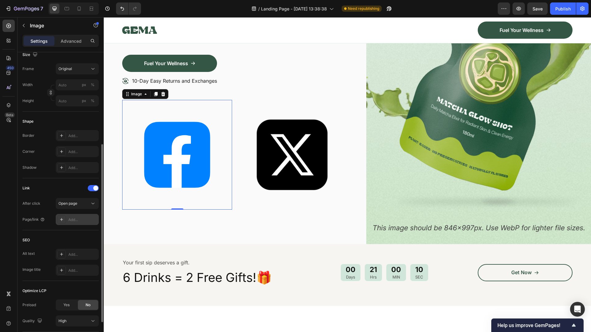
click at [68, 222] on div "Add..." at bounding box center [82, 220] width 29 height 6
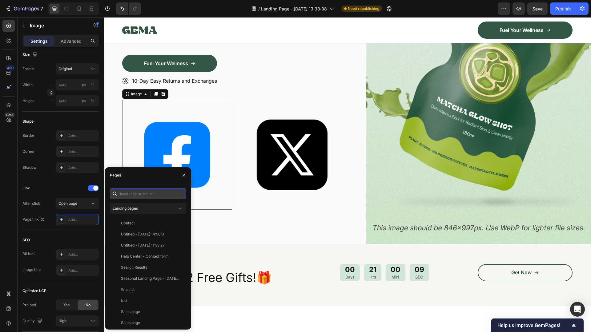
click at [143, 192] on input "text" at bounding box center [148, 193] width 76 height 11
